Goal: Information Seeking & Learning: Learn about a topic

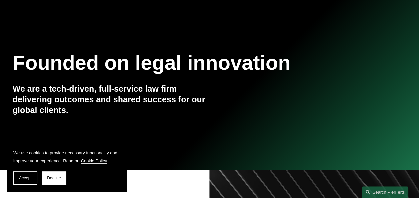
scroll to position [51, 0]
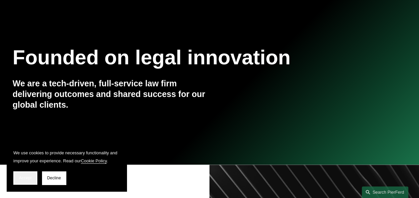
click at [22, 181] on button "Accept" at bounding box center [25, 177] width 24 height 13
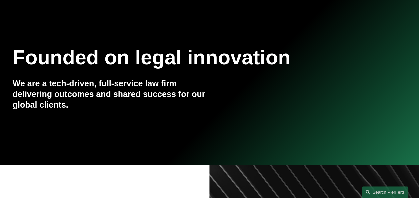
scroll to position [0, 0]
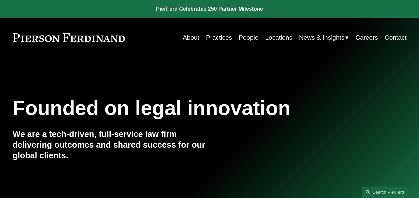
click at [192, 36] on link "About" at bounding box center [191, 37] width 17 height 13
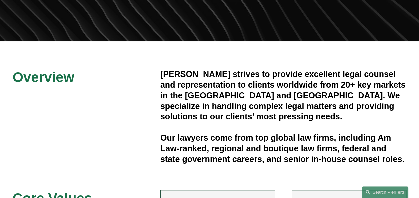
scroll to position [129, 0]
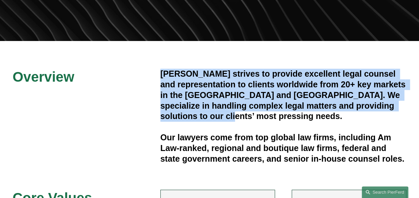
drag, startPoint x: 160, startPoint y: 75, endPoint x: 232, endPoint y: 119, distance: 84.5
copy h4 "[PERSON_NAME] strives to provide excellent legal counsel and representation to …"
